Goal: Task Accomplishment & Management: Complete application form

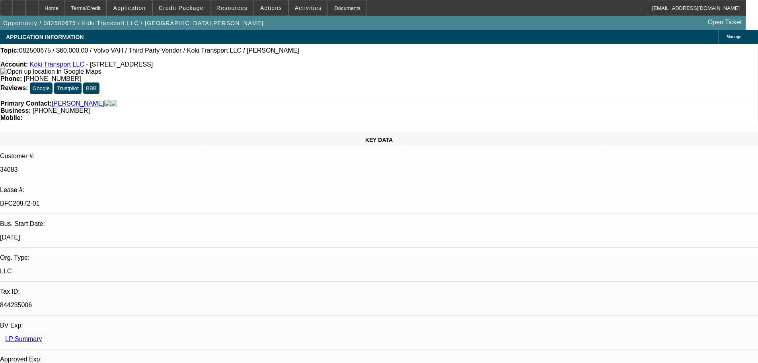
select select "0.2"
select select "2"
select select "0"
select select "6"
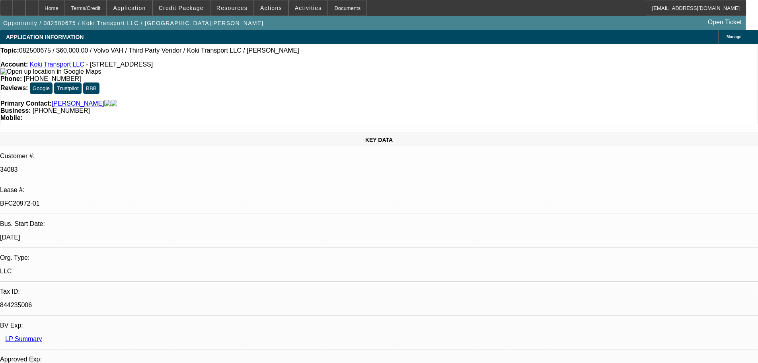
select select "0"
select select "2"
select select "0.1"
select select "4"
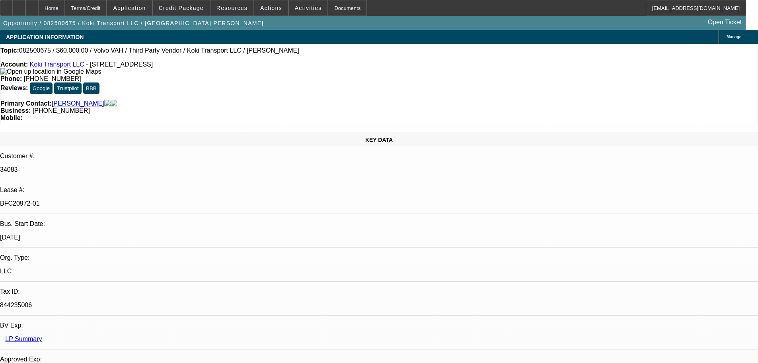
select select "0.2"
select select "2"
select select "0.1"
select select "4"
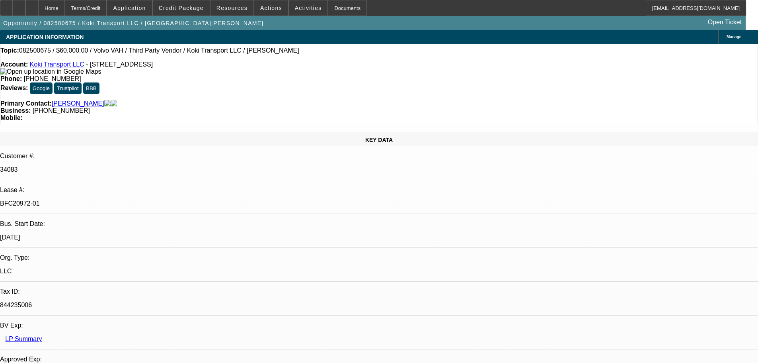
select select "0.15"
select select "2"
select select "0.1"
select select "4"
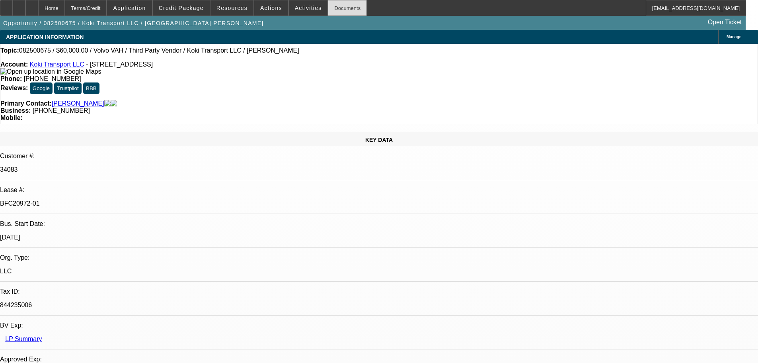
click at [329, 7] on div "Documents" at bounding box center [347, 8] width 39 height 16
